Goal: Task Accomplishment & Management: Complete application form

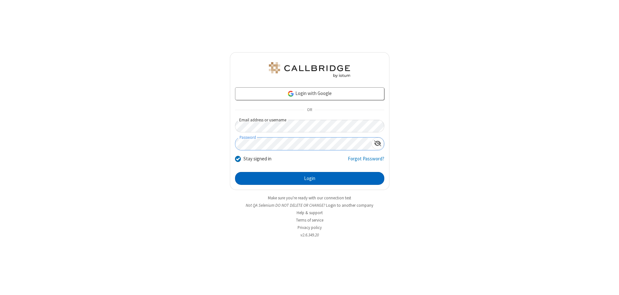
click at [310, 179] on button "Login" at bounding box center [309, 178] width 149 height 13
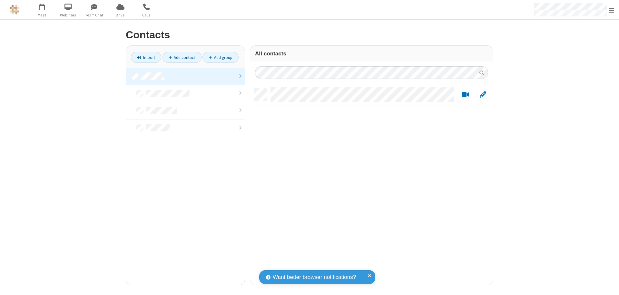
scroll to position [197, 238]
click at [185, 76] on link at bounding box center [185, 76] width 119 height 17
click at [182, 57] on link "Add contact" at bounding box center [182, 57] width 39 height 11
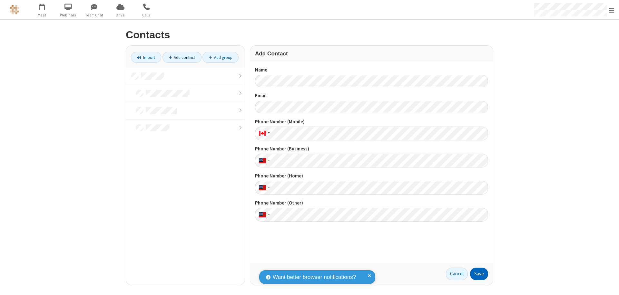
click at [479, 274] on button "Save" at bounding box center [479, 274] width 18 height 13
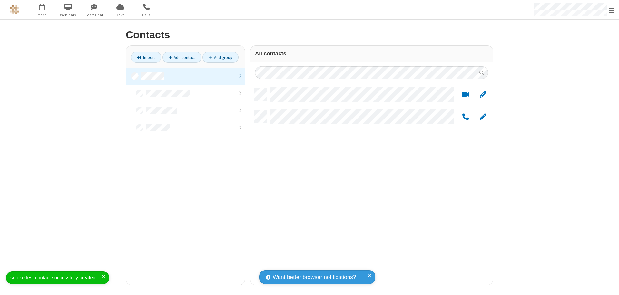
scroll to position [197, 238]
click at [182, 57] on link "Add contact" at bounding box center [182, 57] width 39 height 11
